Goal: Task Accomplishment & Management: Complete application form

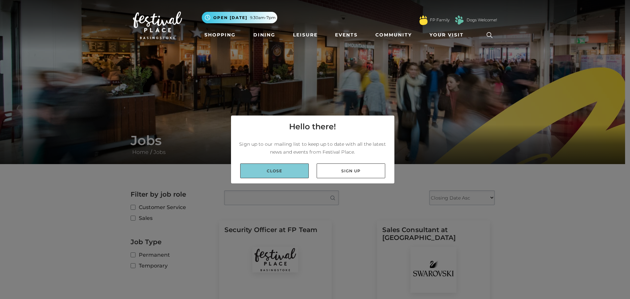
click at [277, 169] on link "Close" at bounding box center [274, 170] width 69 height 15
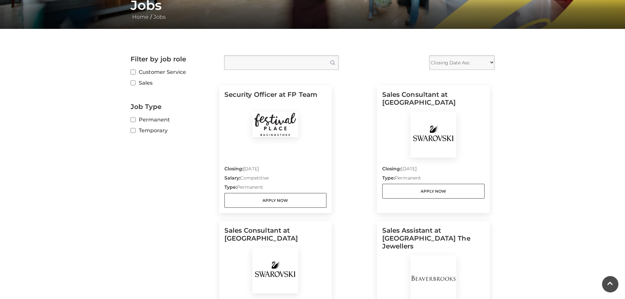
scroll to position [131, 0]
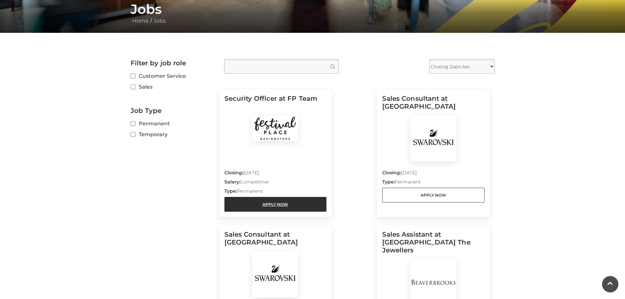
click at [276, 203] on link "Apply Now" at bounding box center [275, 204] width 102 height 15
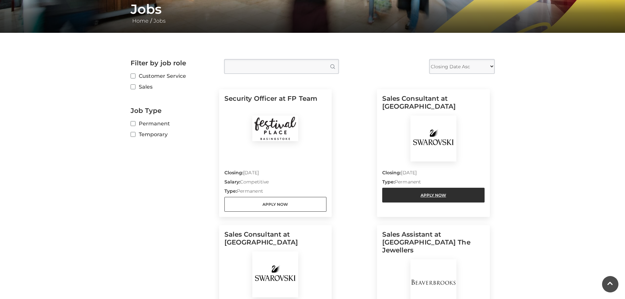
click at [438, 195] on link "Apply Now" at bounding box center [433, 195] width 102 height 15
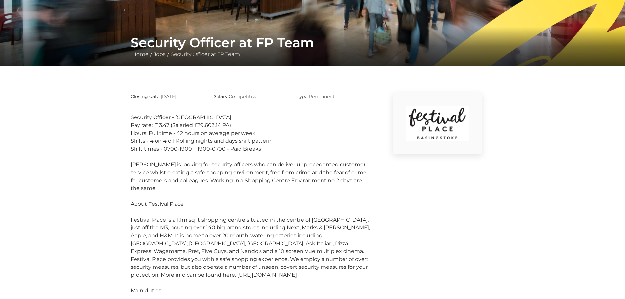
scroll to position [131, 0]
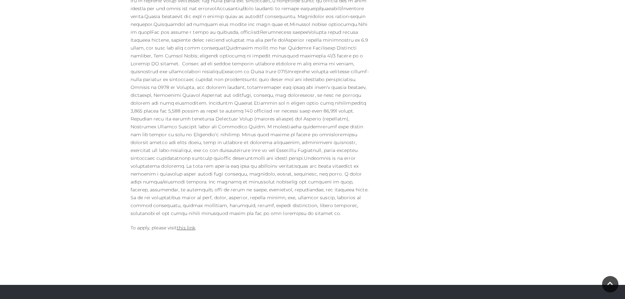
scroll to position [361, 0]
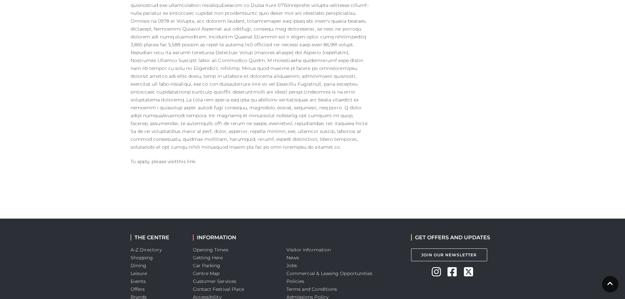
click at [187, 158] on link "this link" at bounding box center [186, 161] width 18 height 6
